Goal: Check status: Check status

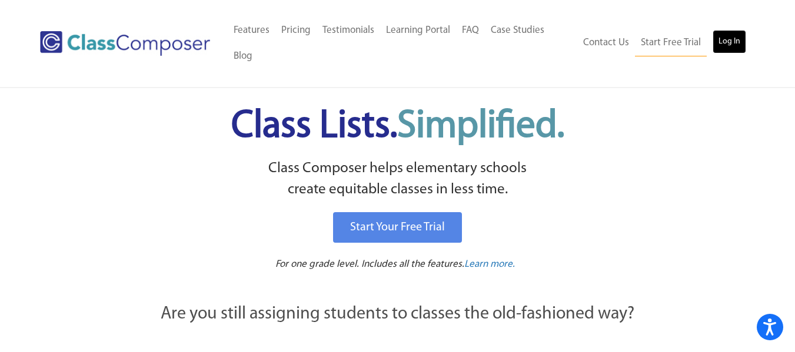
click at [720, 39] on link "Log In" at bounding box center [730, 42] width 34 height 24
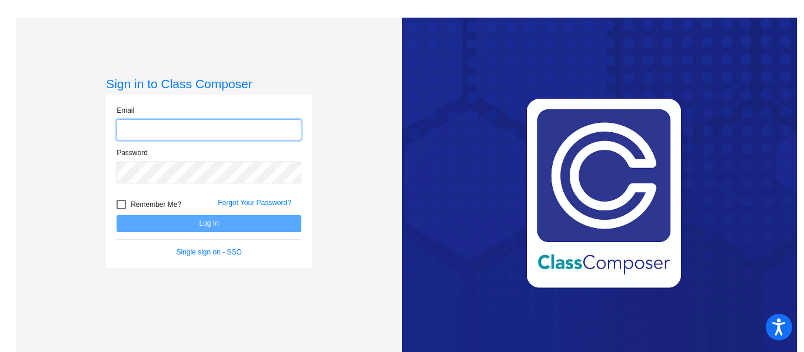
type input "[EMAIL_ADDRESS][PERSON_NAME][DOMAIN_NAME]"
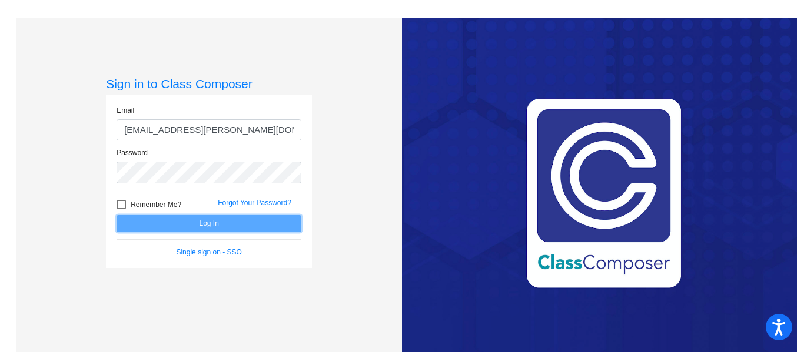
click at [187, 224] on button "Log In" at bounding box center [208, 223] width 185 height 17
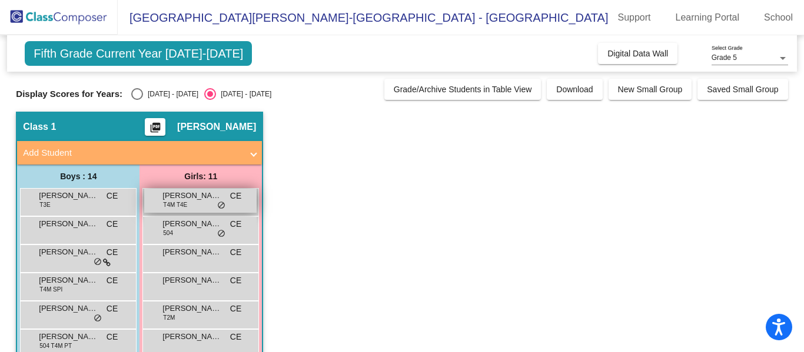
click at [174, 196] on span "[PERSON_NAME]" at bounding box center [191, 196] width 59 height 12
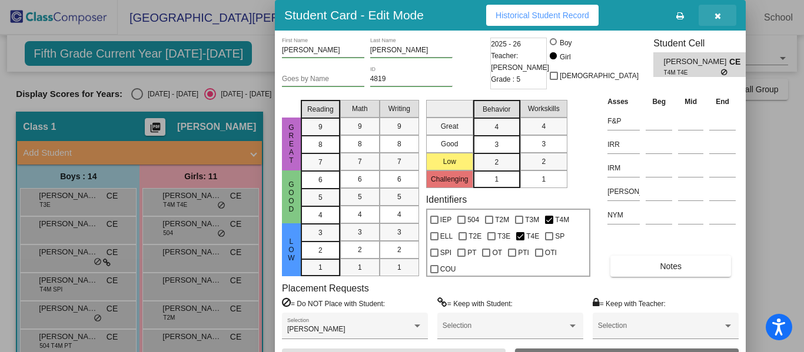
click at [717, 15] on icon "button" at bounding box center [717, 16] width 6 height 8
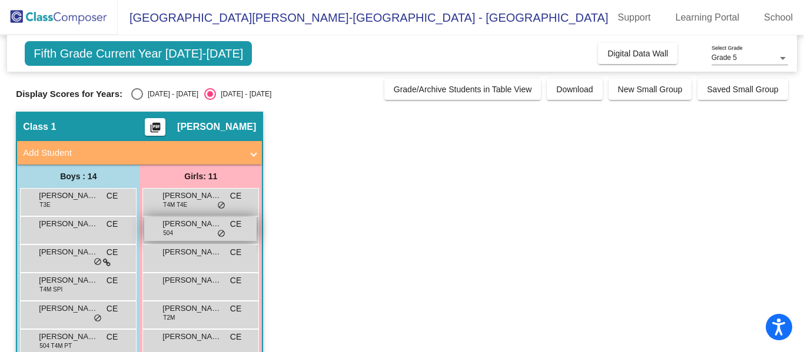
click at [188, 229] on span "[PERSON_NAME]" at bounding box center [191, 224] width 59 height 12
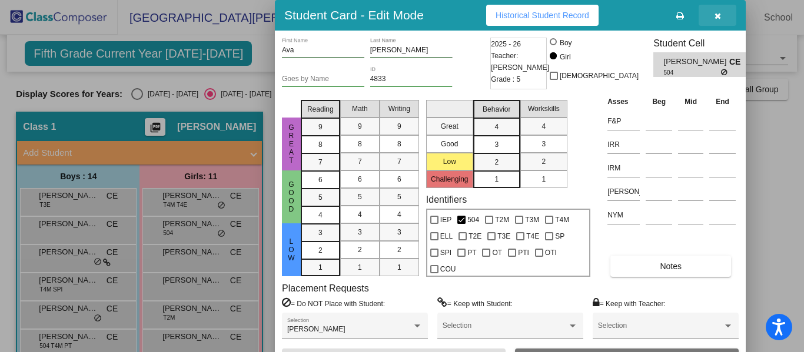
click at [721, 14] on button "button" at bounding box center [717, 15] width 38 height 21
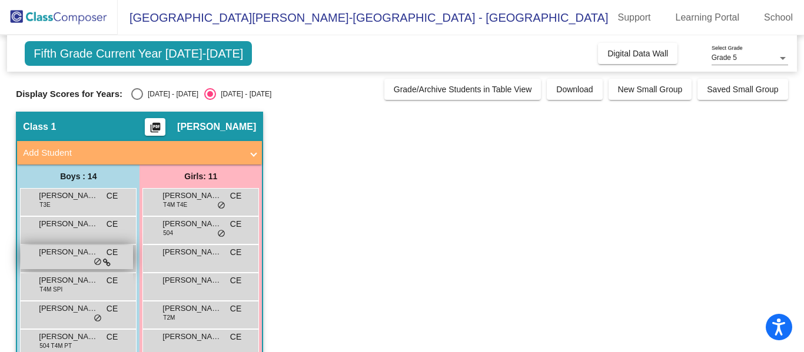
click at [82, 261] on div "[PERSON_NAME] CE lock do_not_disturb_alt" at bounding box center [77, 257] width 112 height 24
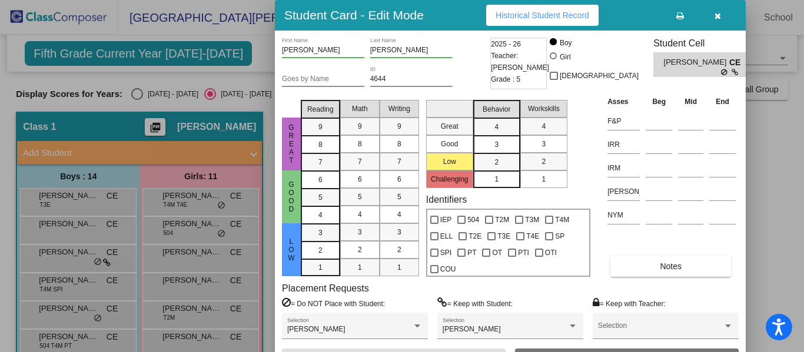
click at [715, 15] on icon "button" at bounding box center [717, 16] width 6 height 8
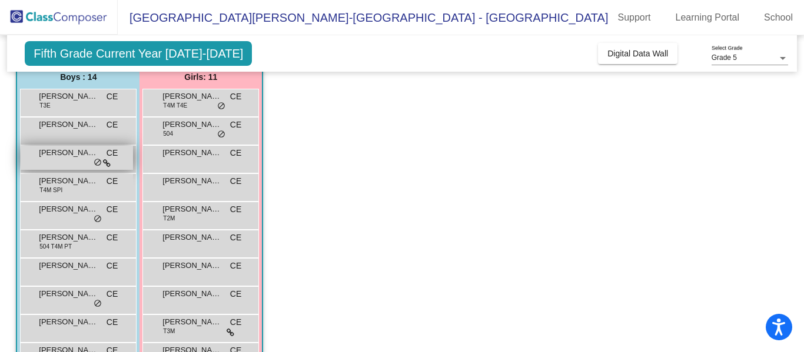
scroll to position [118, 0]
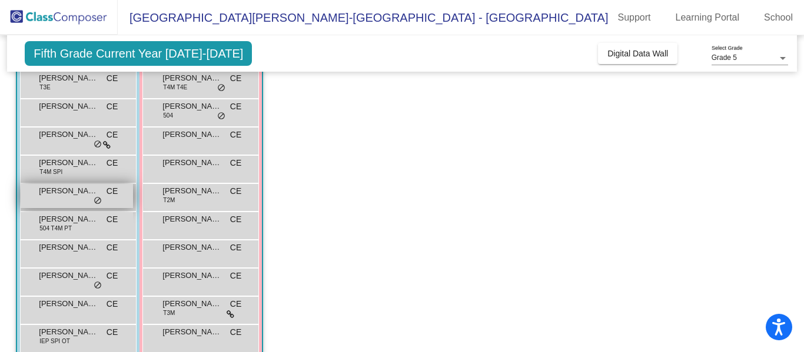
click at [97, 194] on span "[PERSON_NAME]" at bounding box center [68, 191] width 59 height 12
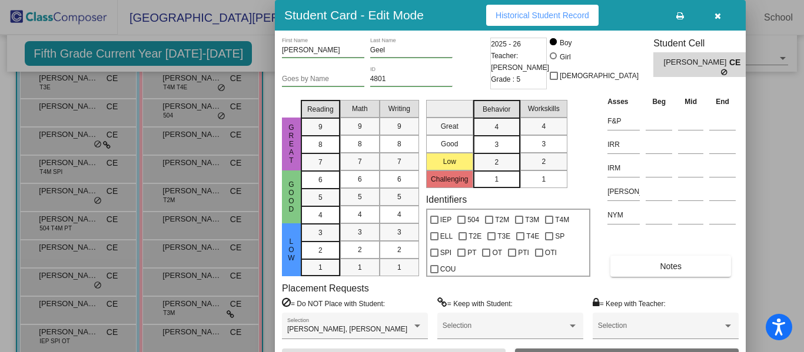
click at [718, 18] on icon "button" at bounding box center [717, 16] width 6 height 8
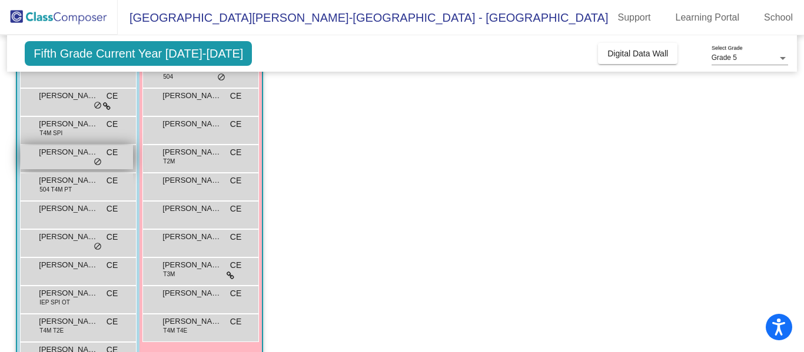
scroll to position [177, 0]
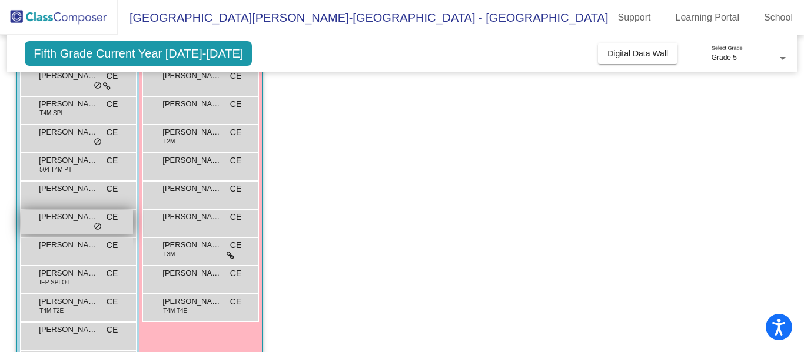
click at [81, 222] on span "[PERSON_NAME]" at bounding box center [68, 217] width 59 height 12
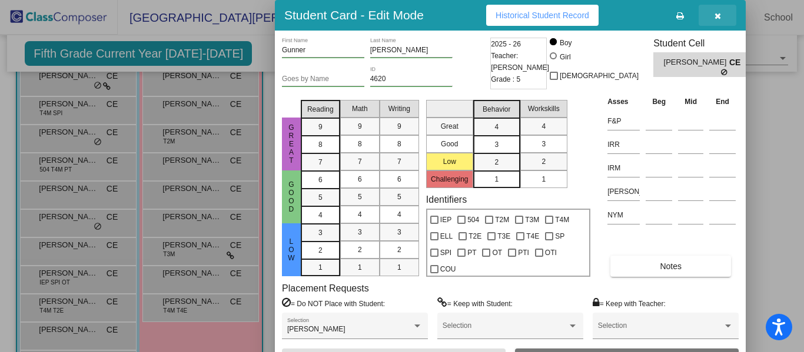
click at [717, 18] on icon "button" at bounding box center [717, 16] width 6 height 8
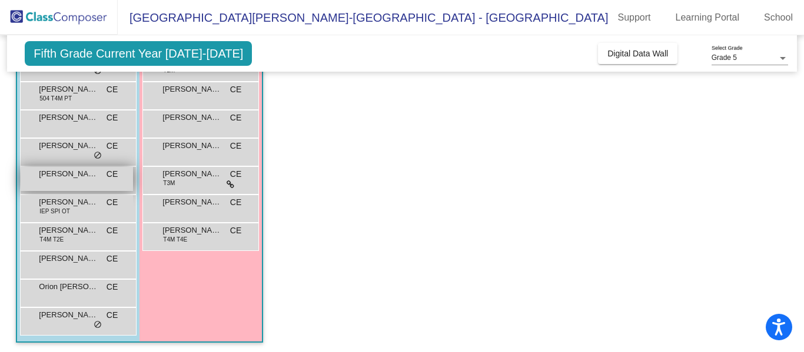
scroll to position [250, 0]
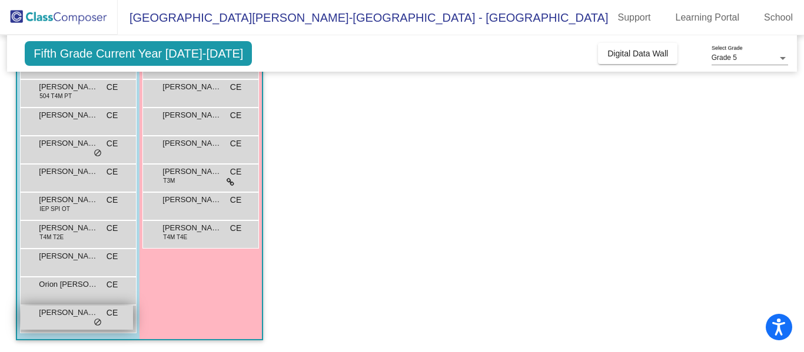
click at [83, 321] on div "[PERSON_NAME] CE lock do_not_disturb_alt" at bounding box center [77, 318] width 112 height 24
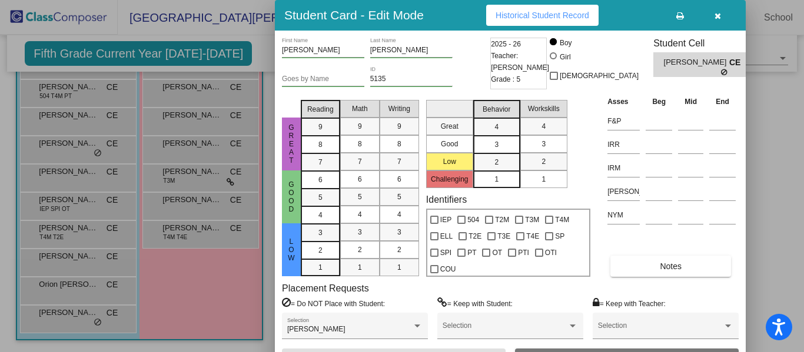
click at [721, 16] on button "button" at bounding box center [717, 15] width 38 height 21
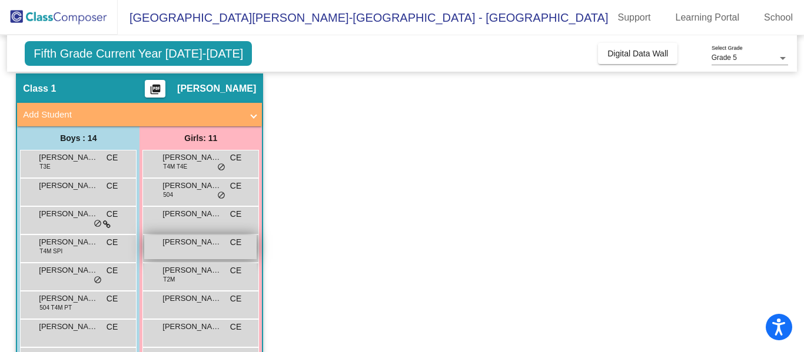
scroll to position [15, 0]
